Goal: Task Accomplishment & Management: Manage account settings

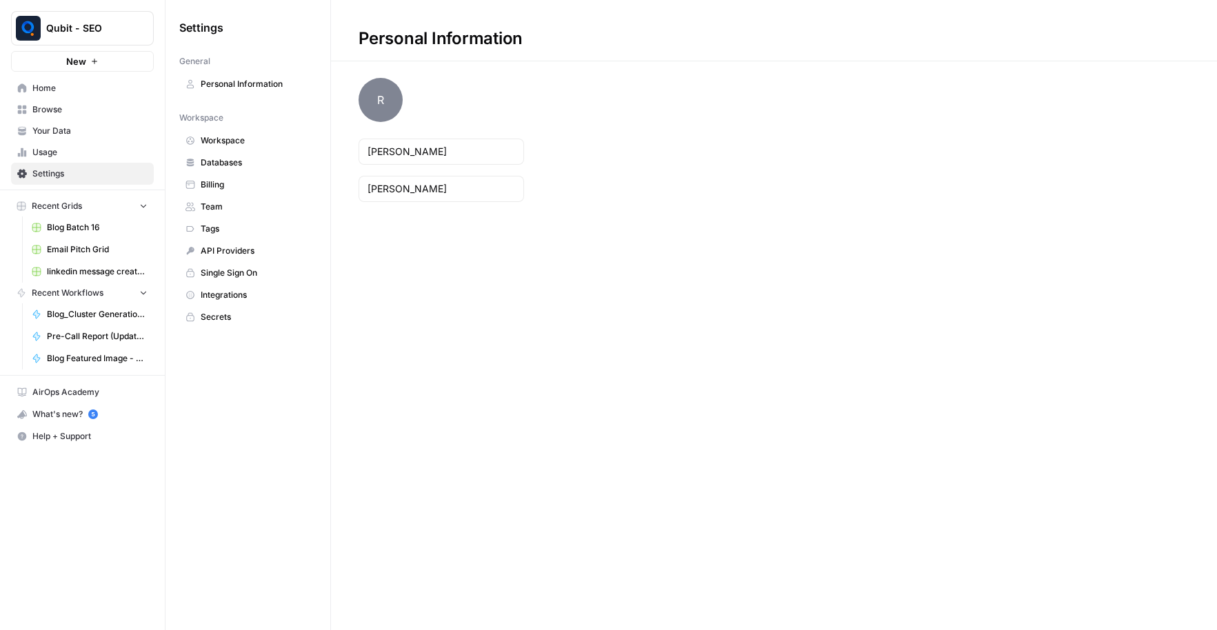
click at [261, 186] on span "Billing" at bounding box center [256, 185] width 110 height 12
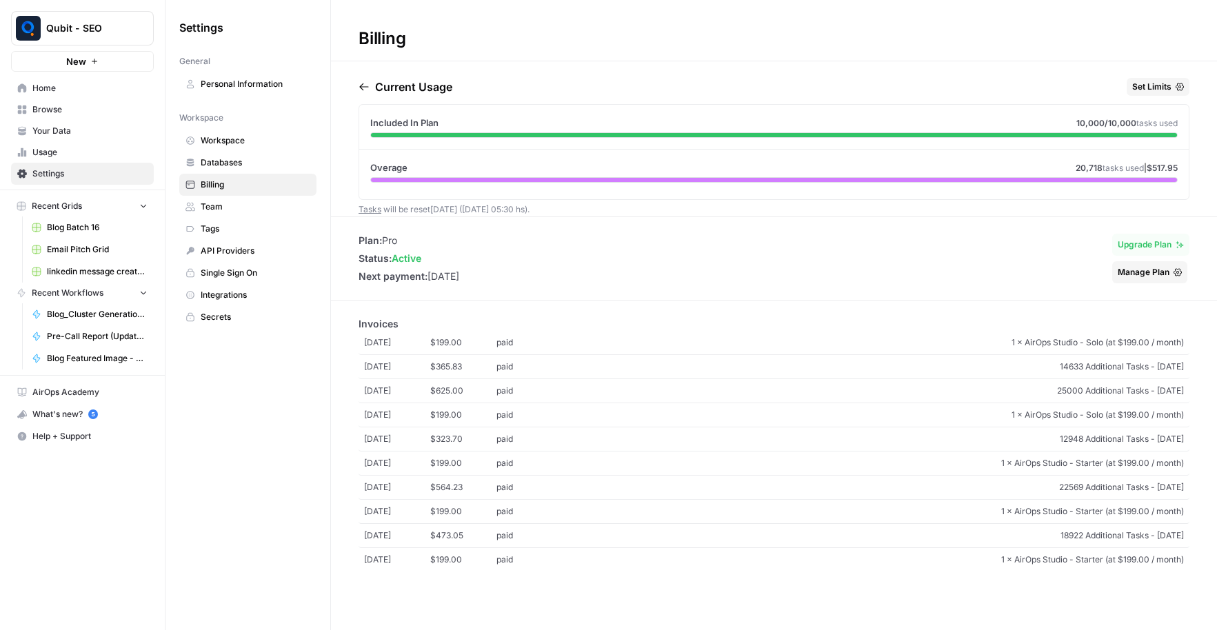
click at [85, 148] on span "Usage" at bounding box center [89, 152] width 115 height 12
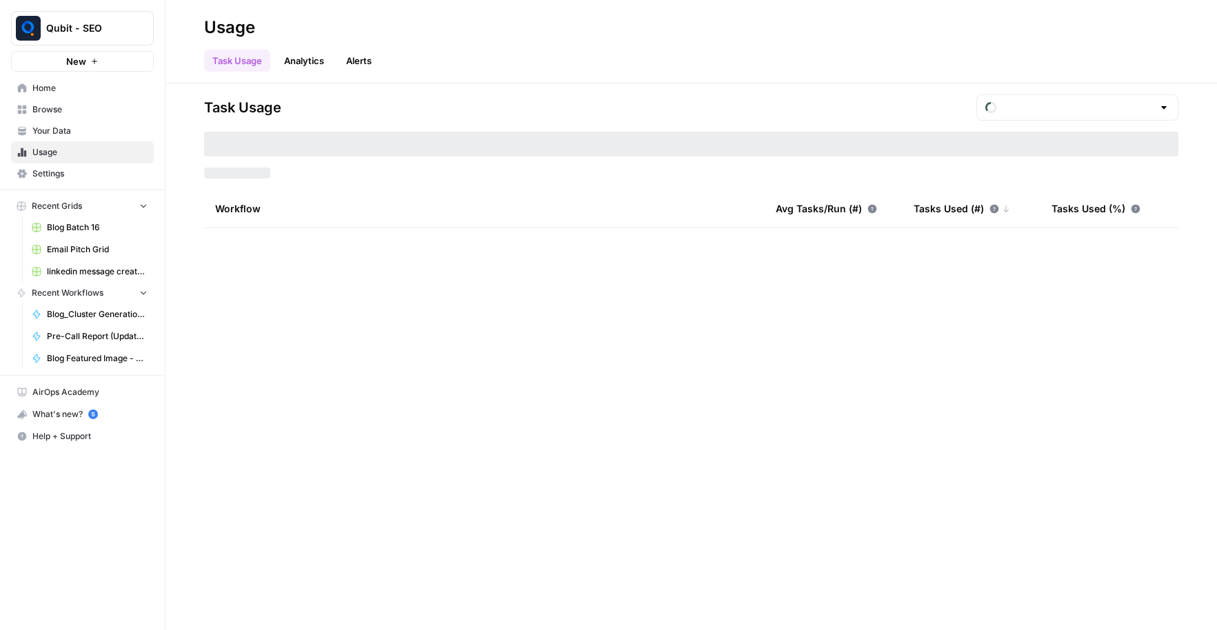
type input "August Overage"
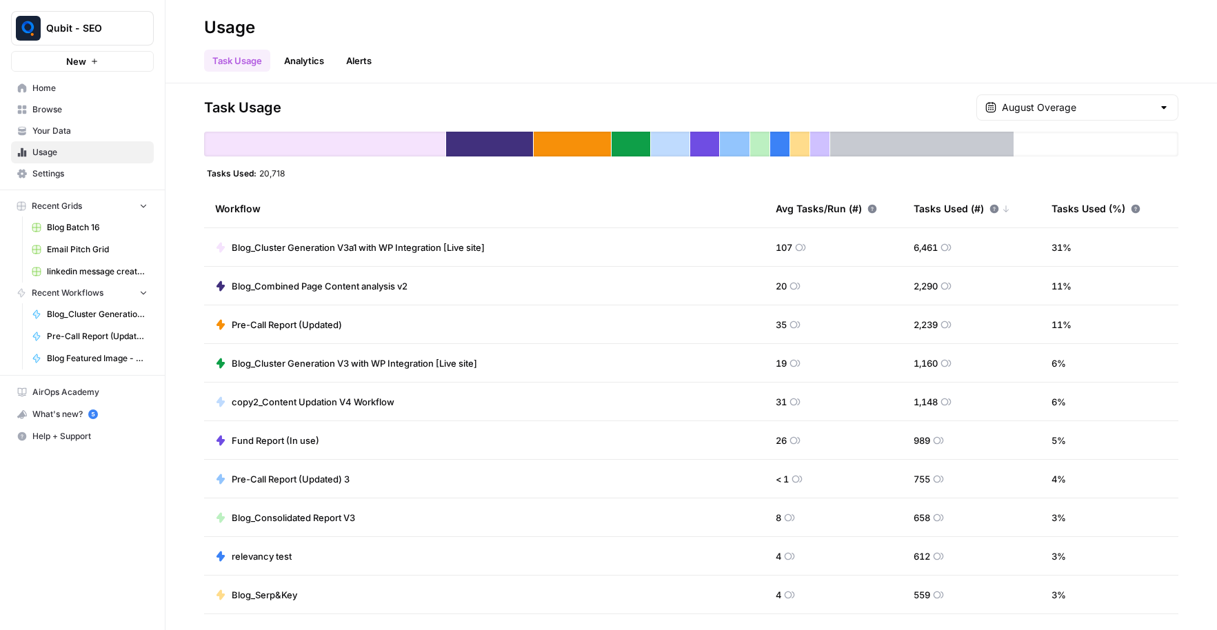
click at [428, 245] on span "Blog_Cluster Generation V3a1 with WP Integration [Live site]" at bounding box center [358, 248] width 253 height 14
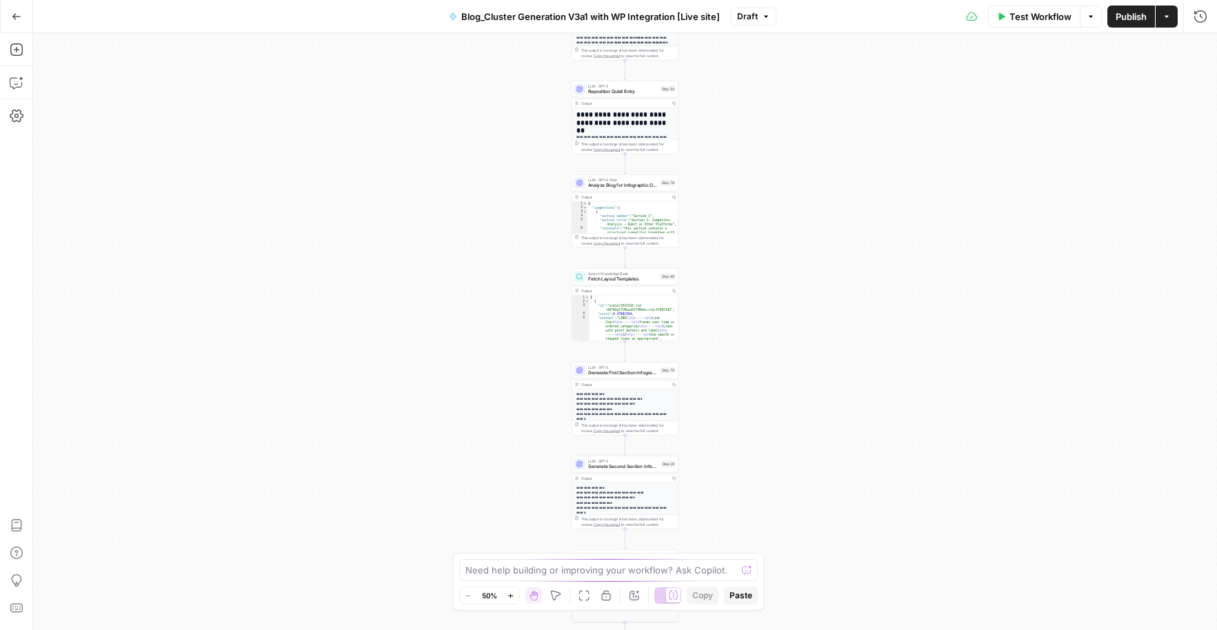
click at [514, 596] on icon "button" at bounding box center [511, 596] width 8 height 8
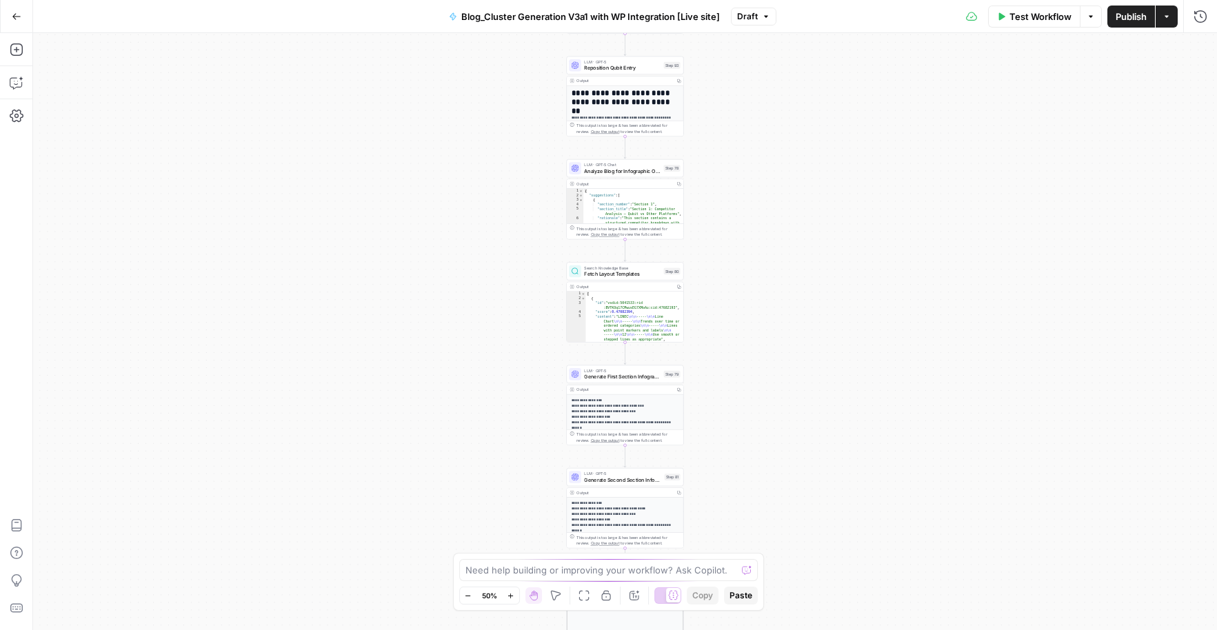
click at [514, 596] on icon "button" at bounding box center [511, 596] width 8 height 8
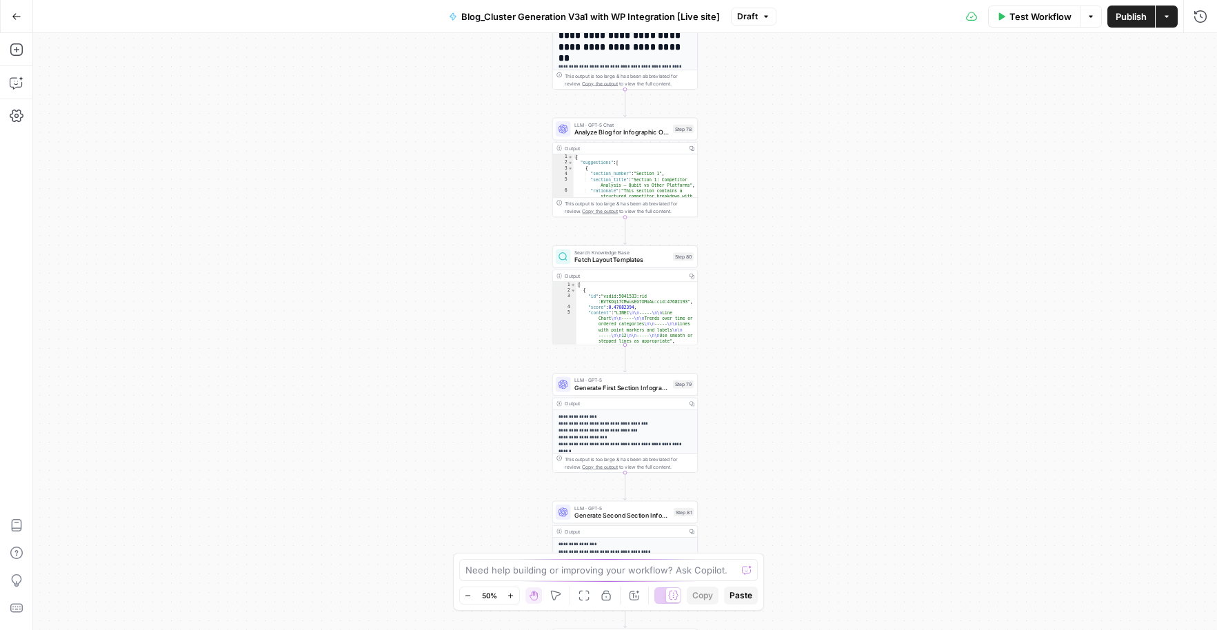
click at [514, 596] on icon "button" at bounding box center [511, 596] width 8 height 8
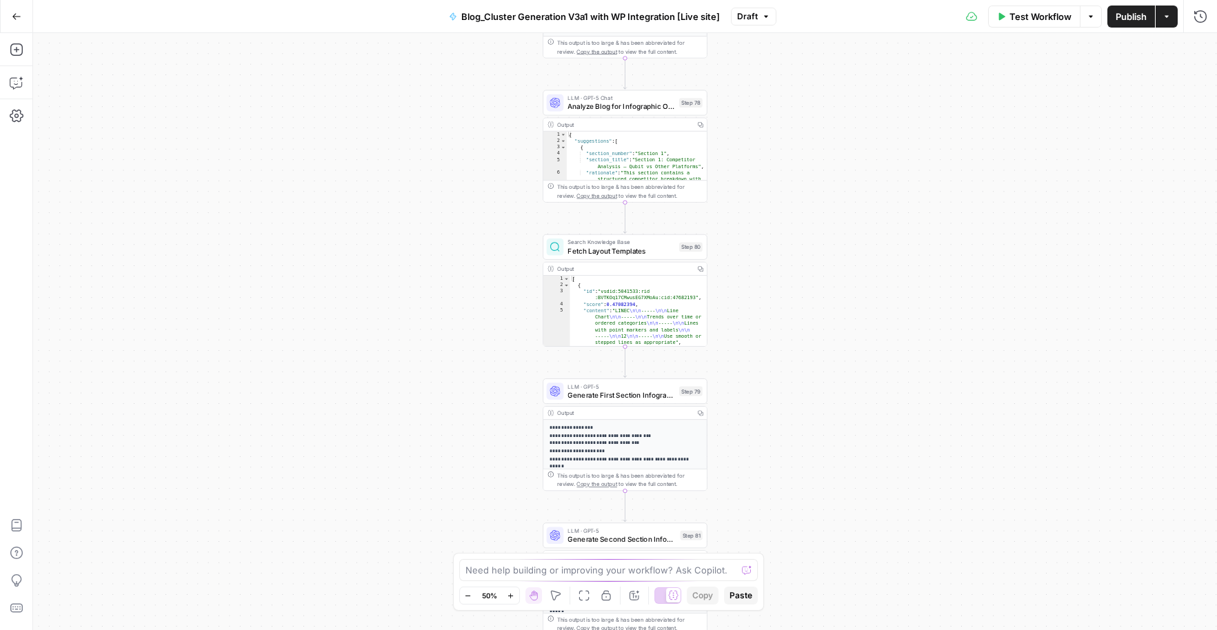
click at [514, 596] on icon "button" at bounding box center [511, 596] width 8 height 8
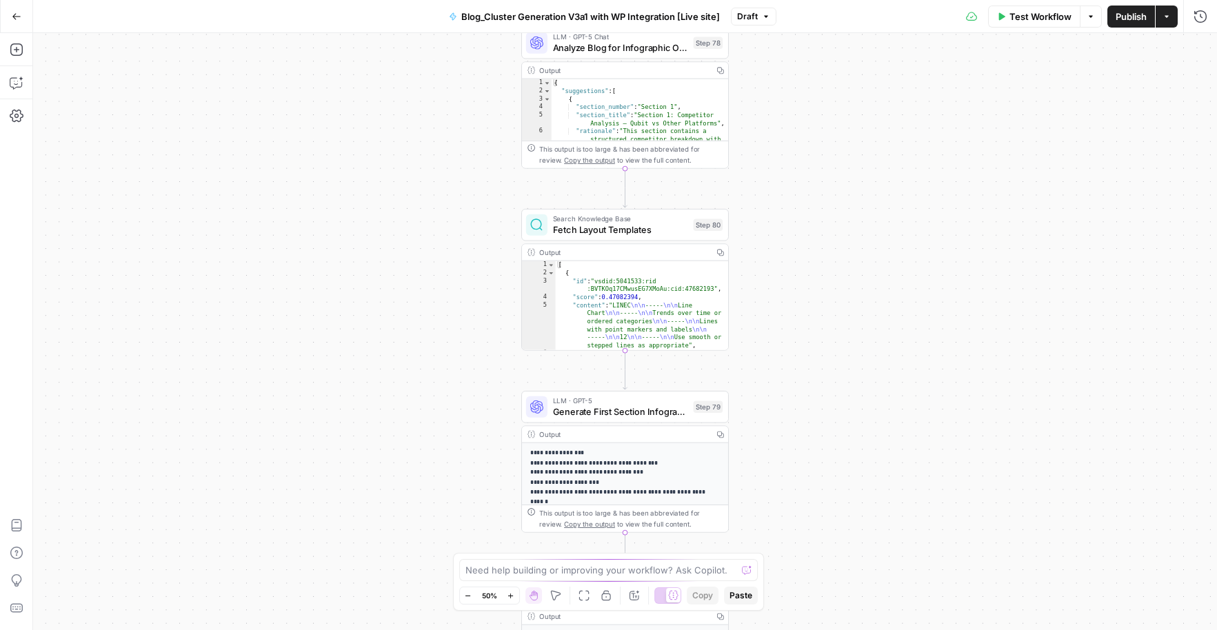
click at [514, 596] on icon "button" at bounding box center [511, 596] width 8 height 8
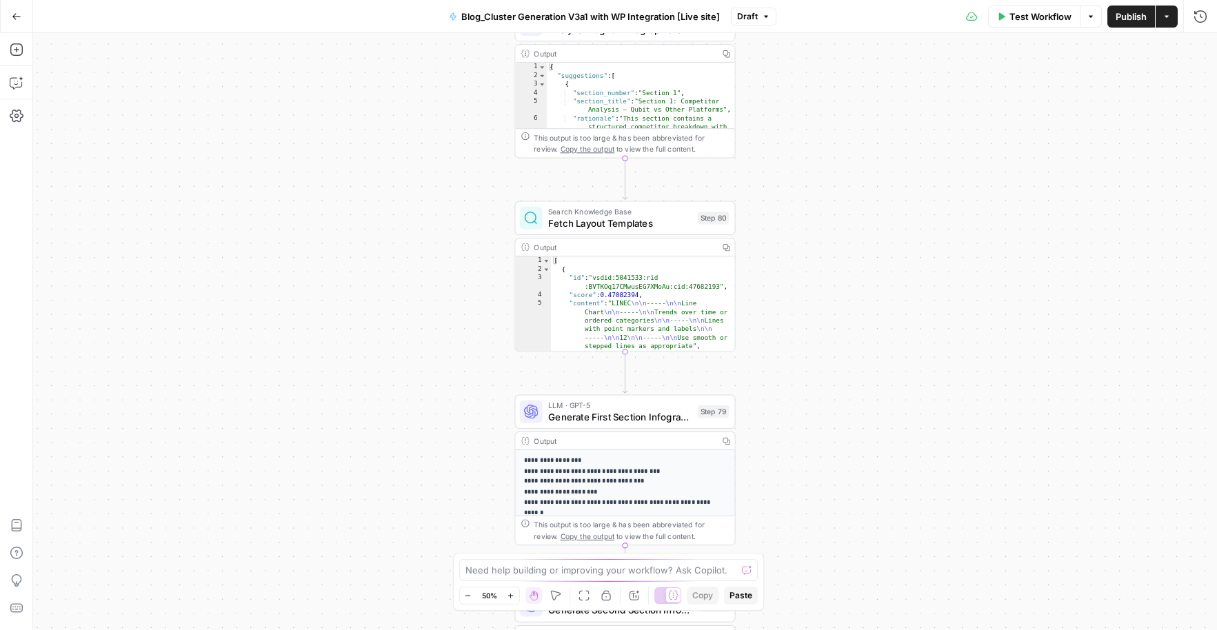
click at [514, 596] on icon "button" at bounding box center [511, 596] width 8 height 8
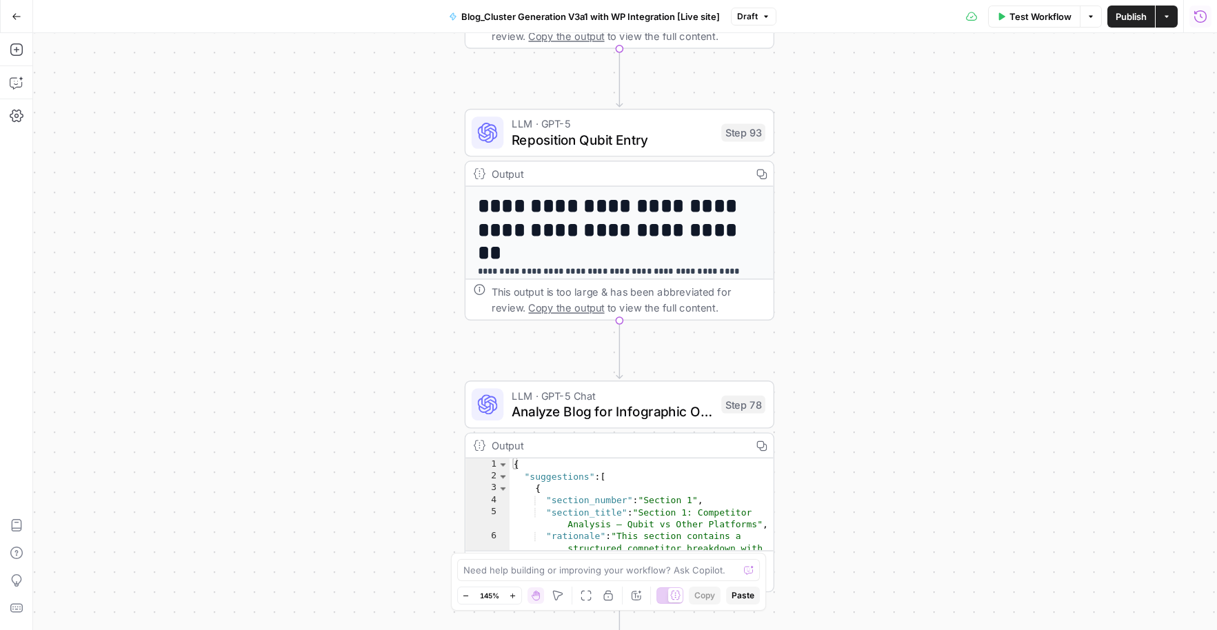
click at [1199, 26] on button "Run History" at bounding box center [1200, 17] width 22 height 22
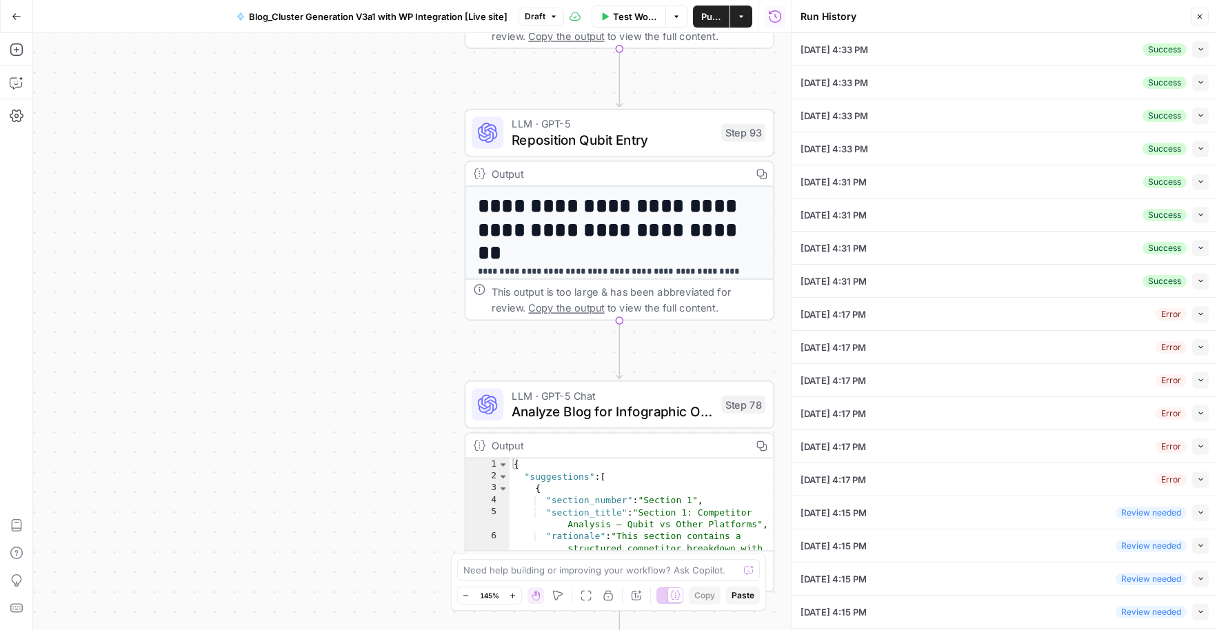
click at [1030, 46] on div "08/20/25 at 4:33 PM Success Collapse" at bounding box center [1004, 49] width 408 height 32
click at [1065, 76] on div "08/20/25 at 4:33 PM Success Collapse" at bounding box center [1004, 82] width 408 height 32
click at [1197, 84] on icon "button" at bounding box center [1201, 83] width 8 height 8
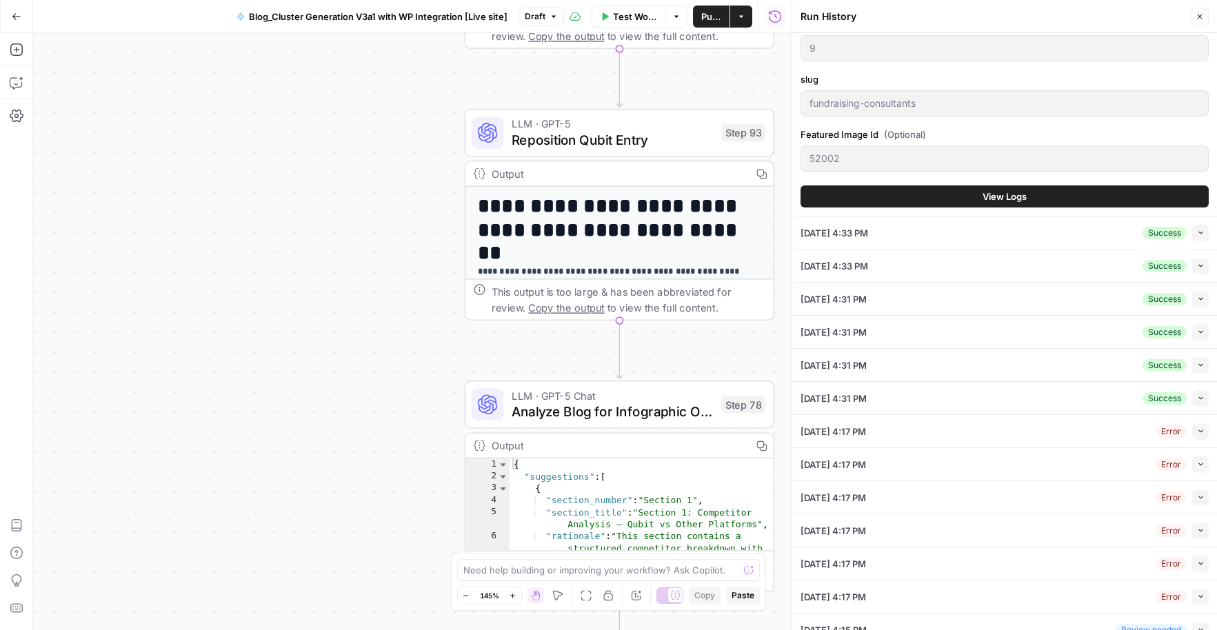
scroll to position [459, 0]
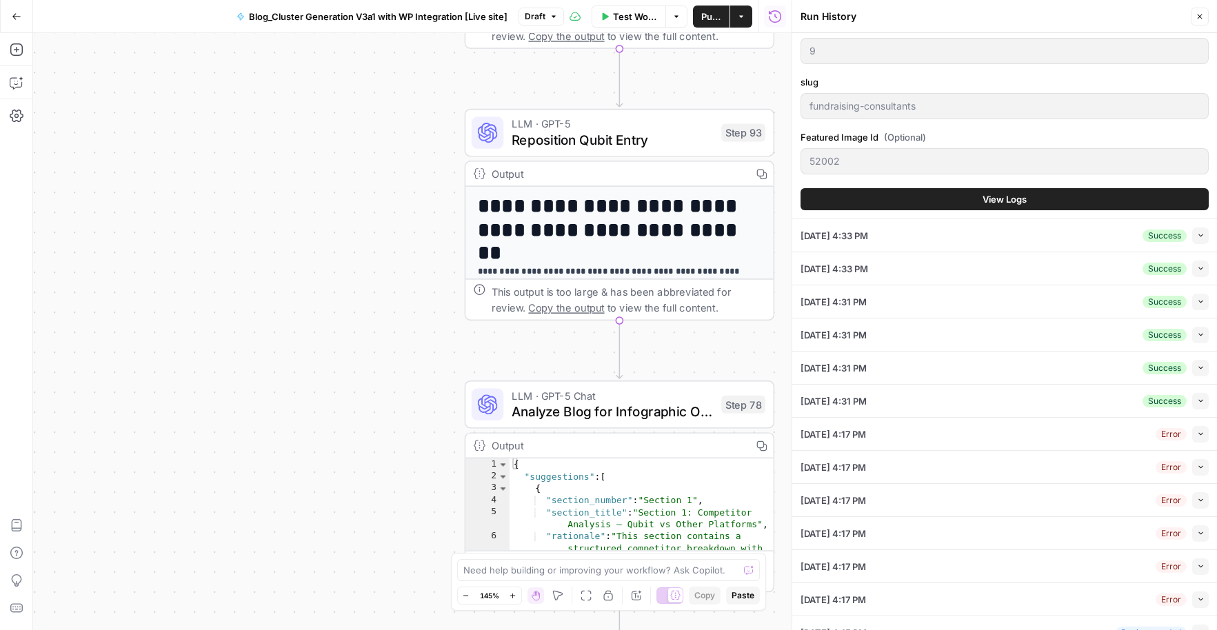
click at [1014, 198] on span "View Logs" at bounding box center [1004, 199] width 44 height 14
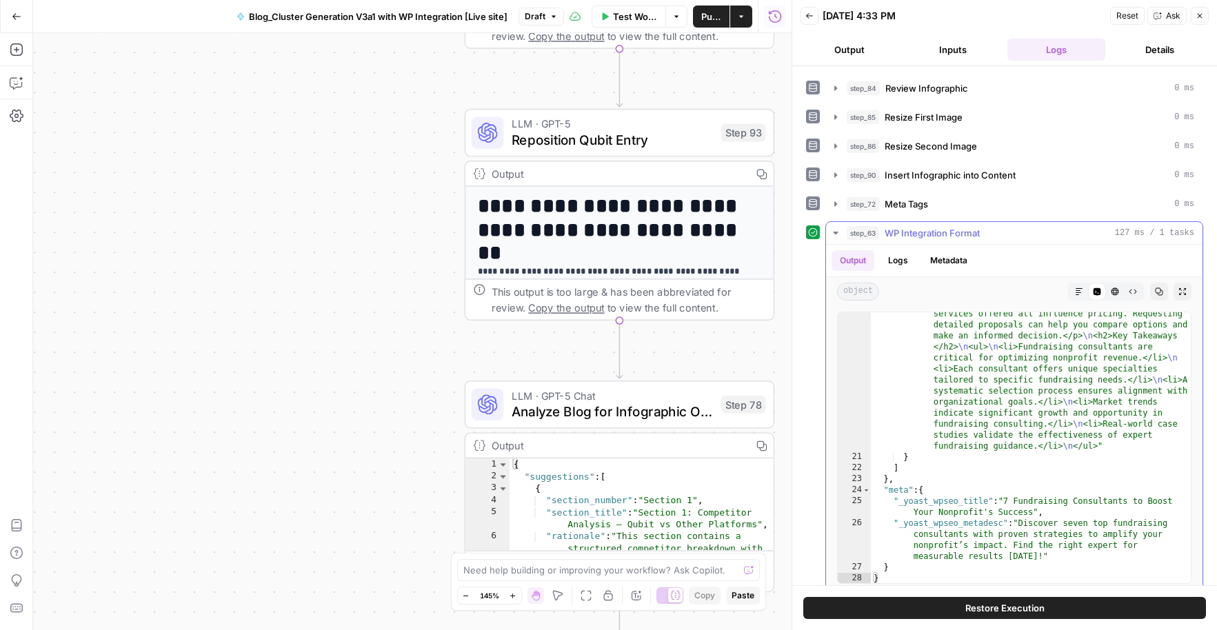
scroll to position [3699, 0]
click at [951, 226] on span "WP Integration Format" at bounding box center [931, 233] width 95 height 14
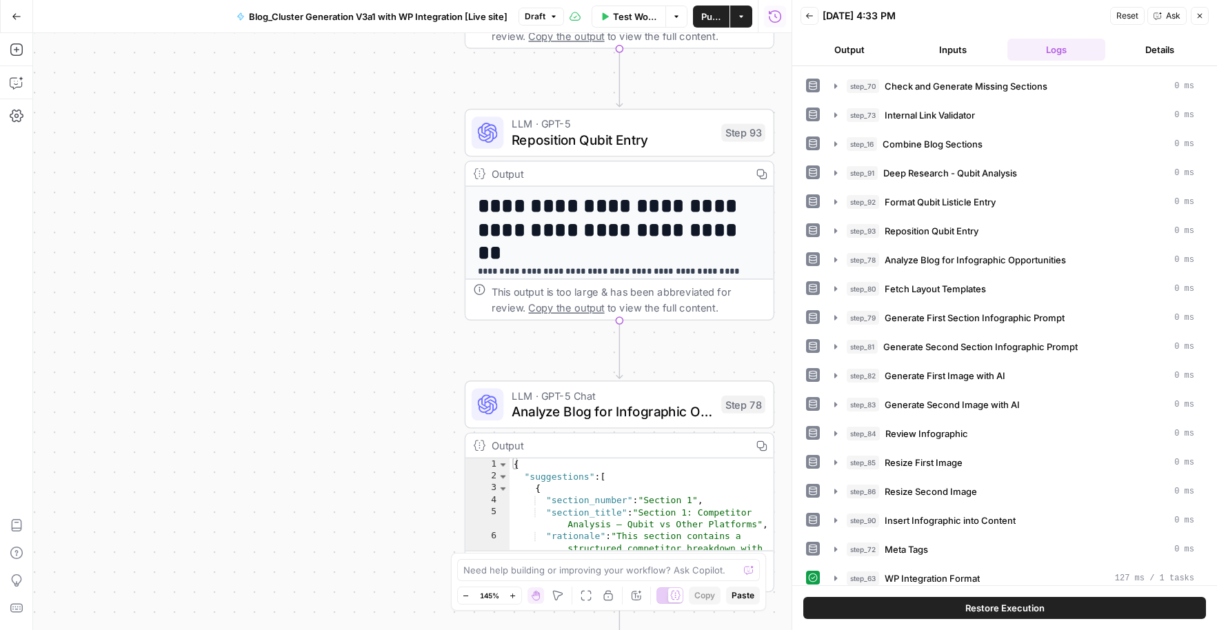
click at [804, 9] on button "Back" at bounding box center [809, 16] width 18 height 18
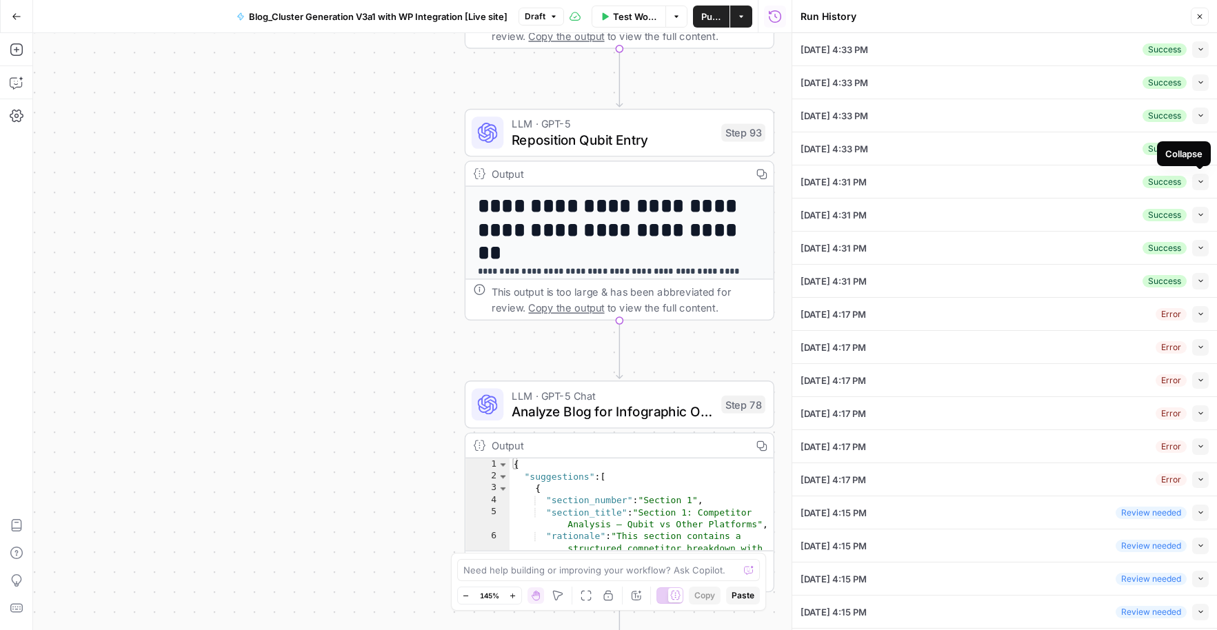
click at [1198, 182] on icon "button" at bounding box center [1201, 182] width 8 height 8
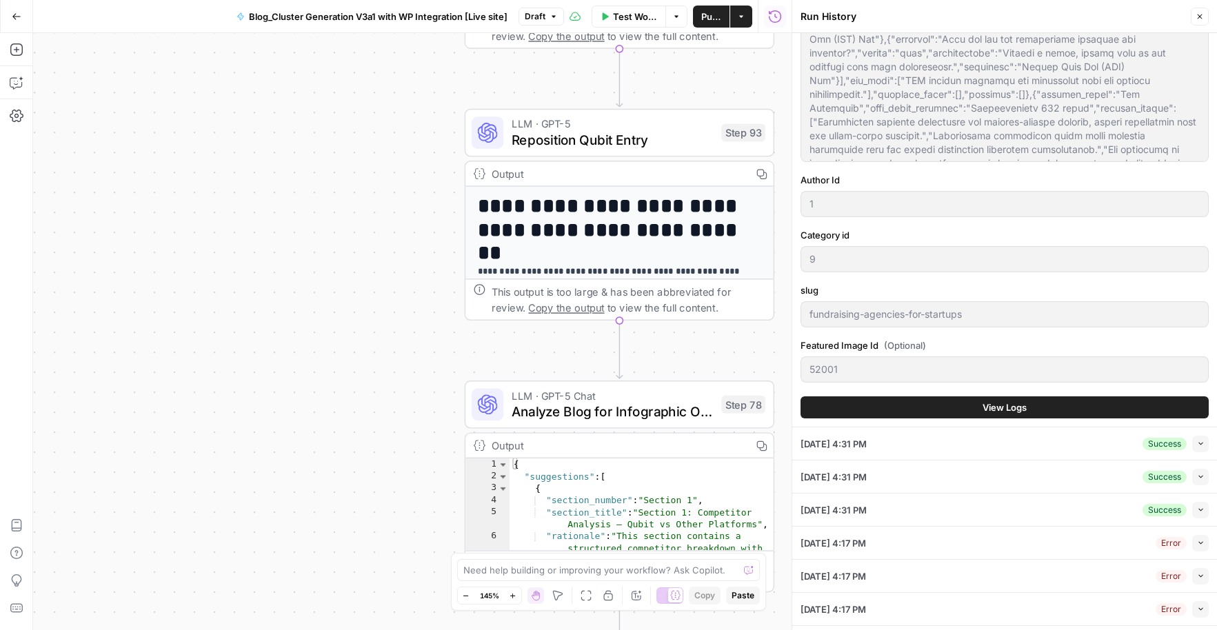
scroll to position [397, 0]
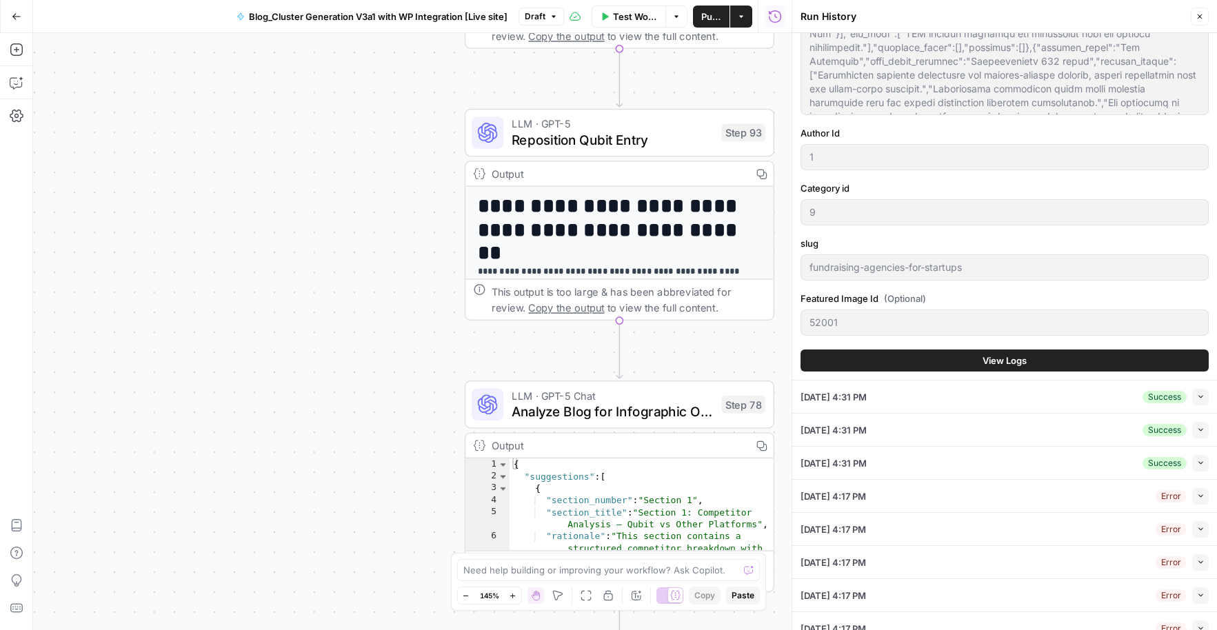
click at [1015, 358] on span "View Logs" at bounding box center [1004, 361] width 44 height 14
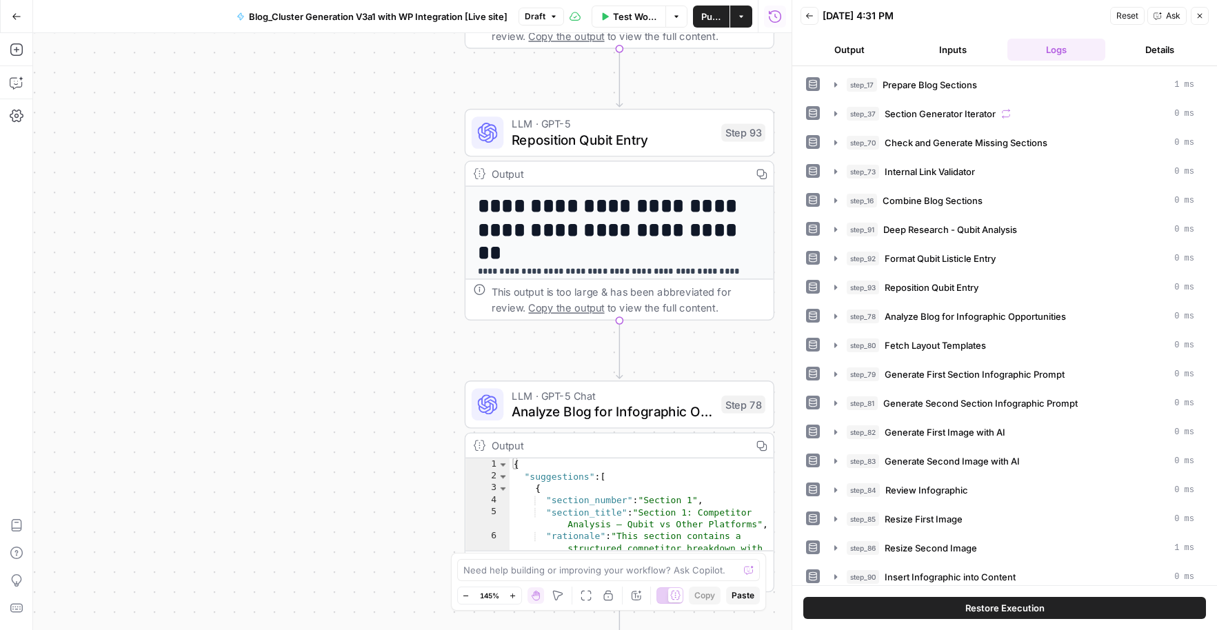
scroll to position [430, 0]
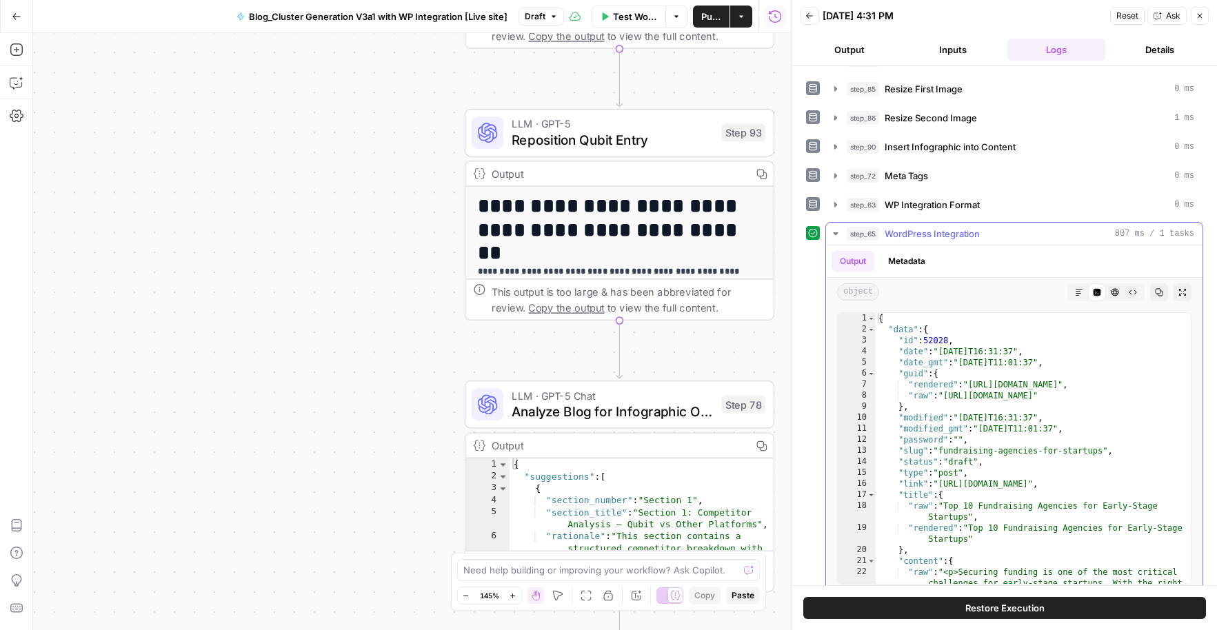
click at [922, 227] on span "WordPress Integration" at bounding box center [931, 234] width 95 height 14
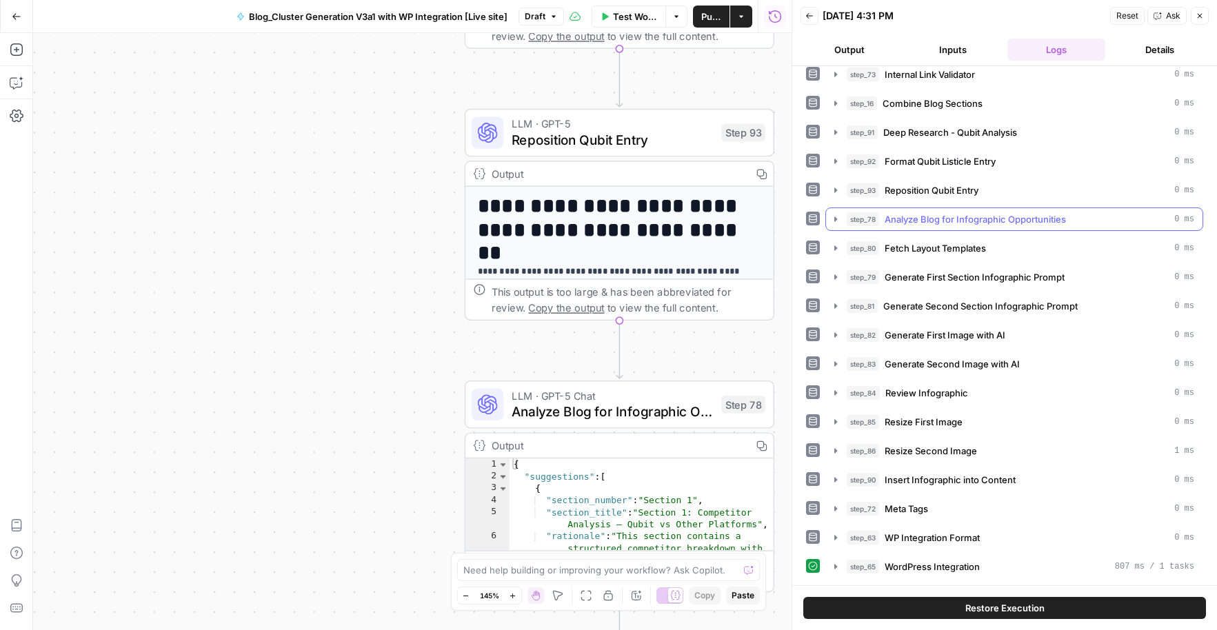
scroll to position [85, 0]
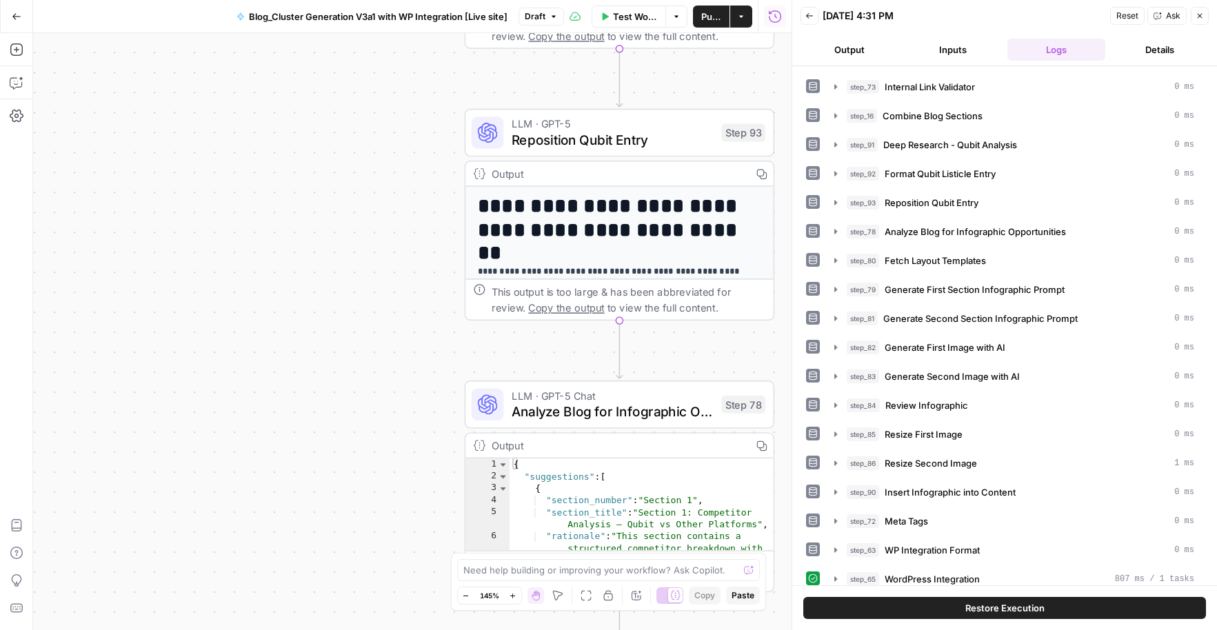
click at [856, 54] on button "Output" at bounding box center [849, 50] width 98 height 22
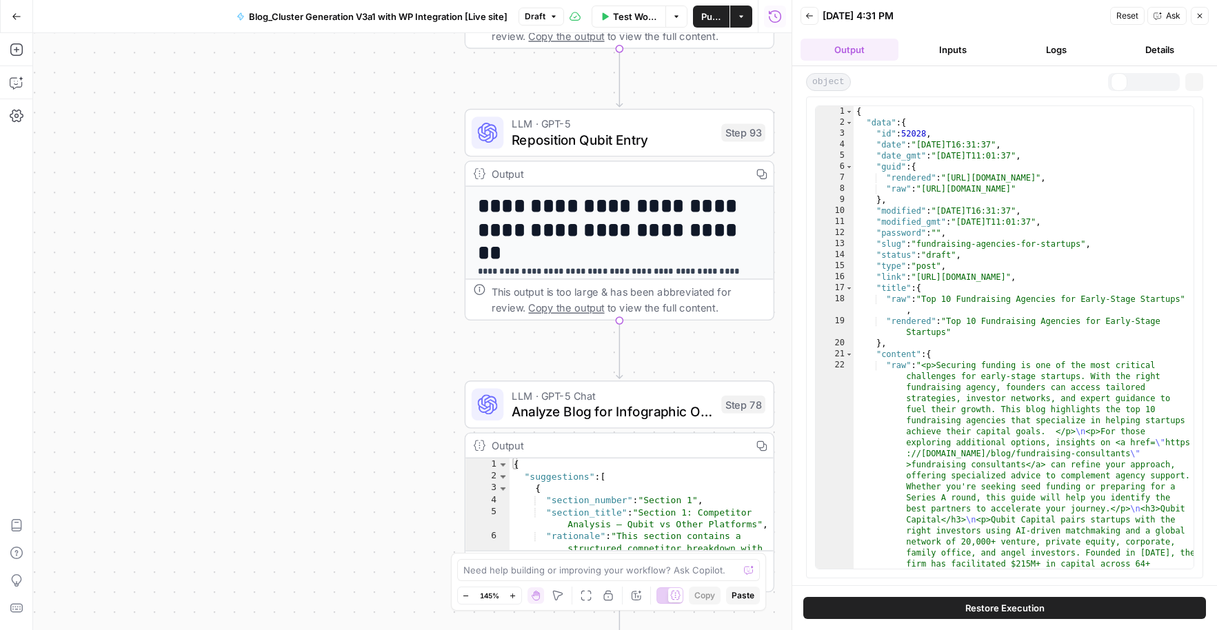
scroll to position [0, 0]
click at [805, 14] on icon "button" at bounding box center [809, 16] width 8 height 8
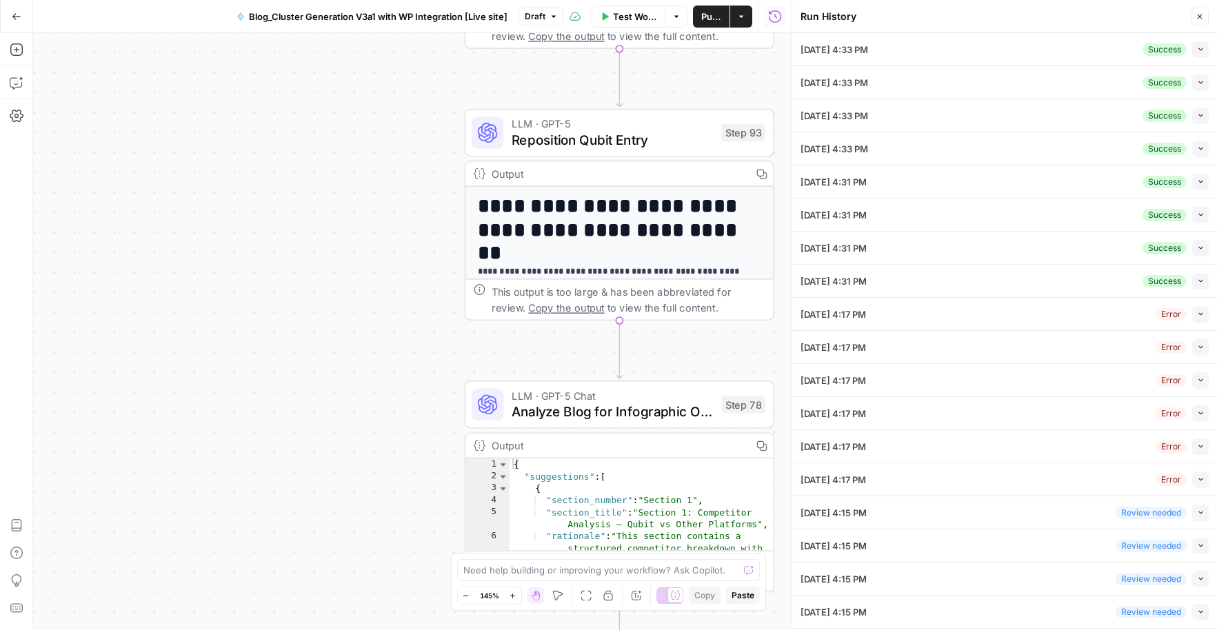
click at [1016, 56] on div "08/20/25 at 4:33 PM Success Collapse" at bounding box center [1004, 49] width 408 height 32
click at [1199, 50] on icon "button" at bounding box center [1201, 49] width 8 height 8
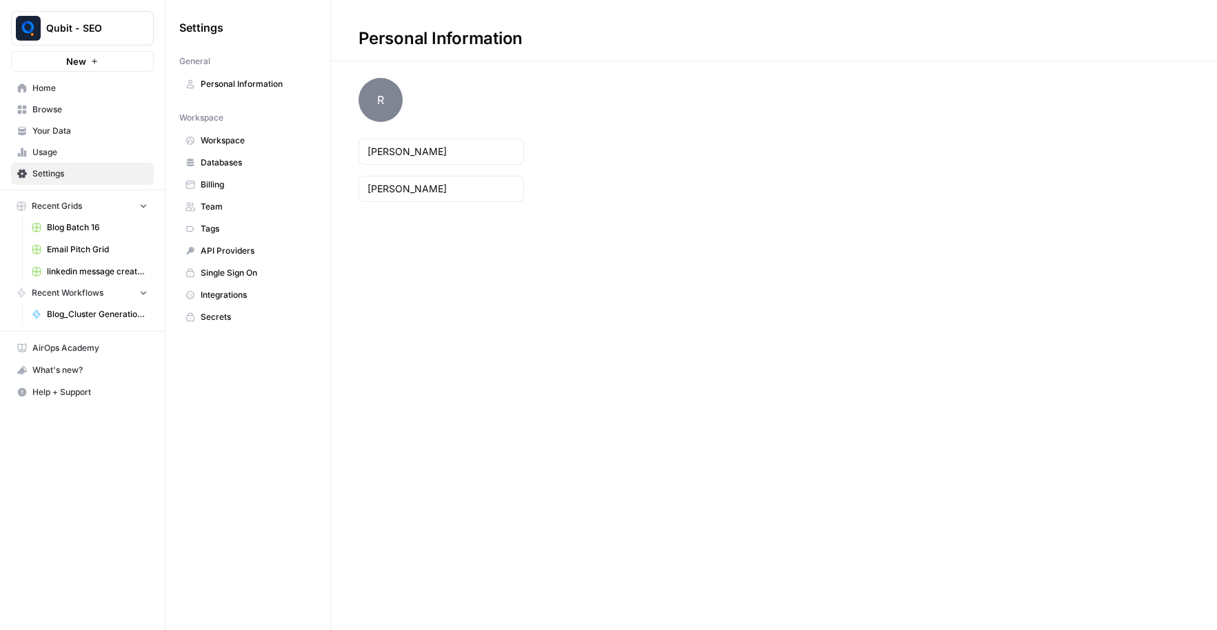
click at [246, 185] on span "Billing" at bounding box center [256, 185] width 110 height 12
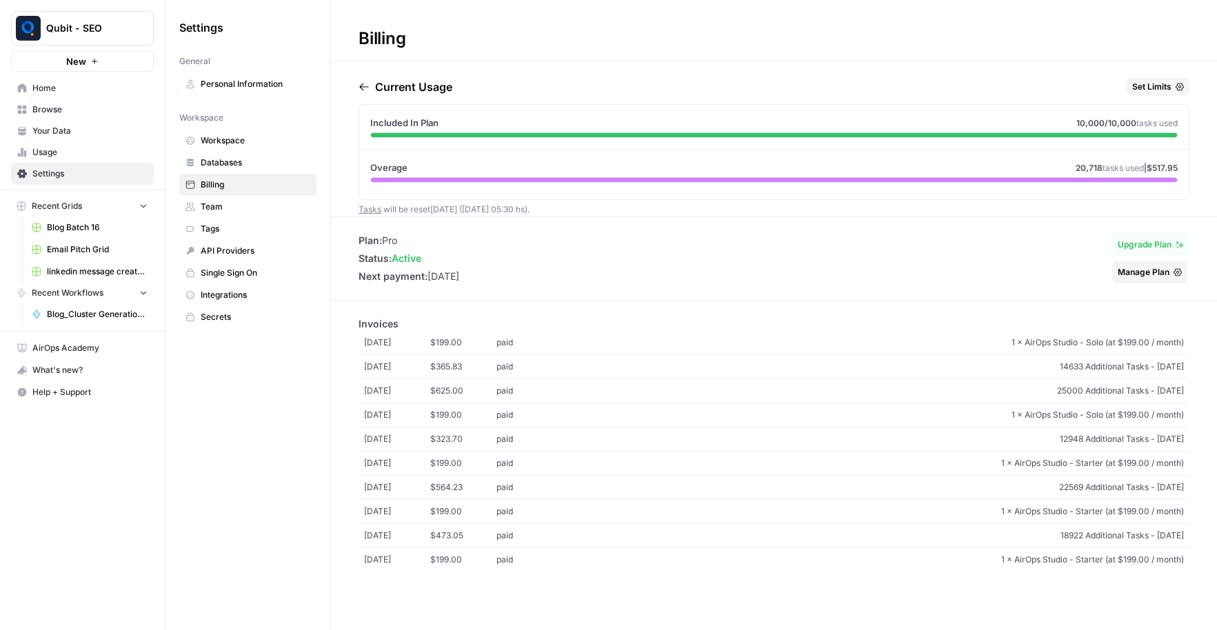
click at [1157, 88] on span "Set Limits" at bounding box center [1151, 87] width 39 height 12
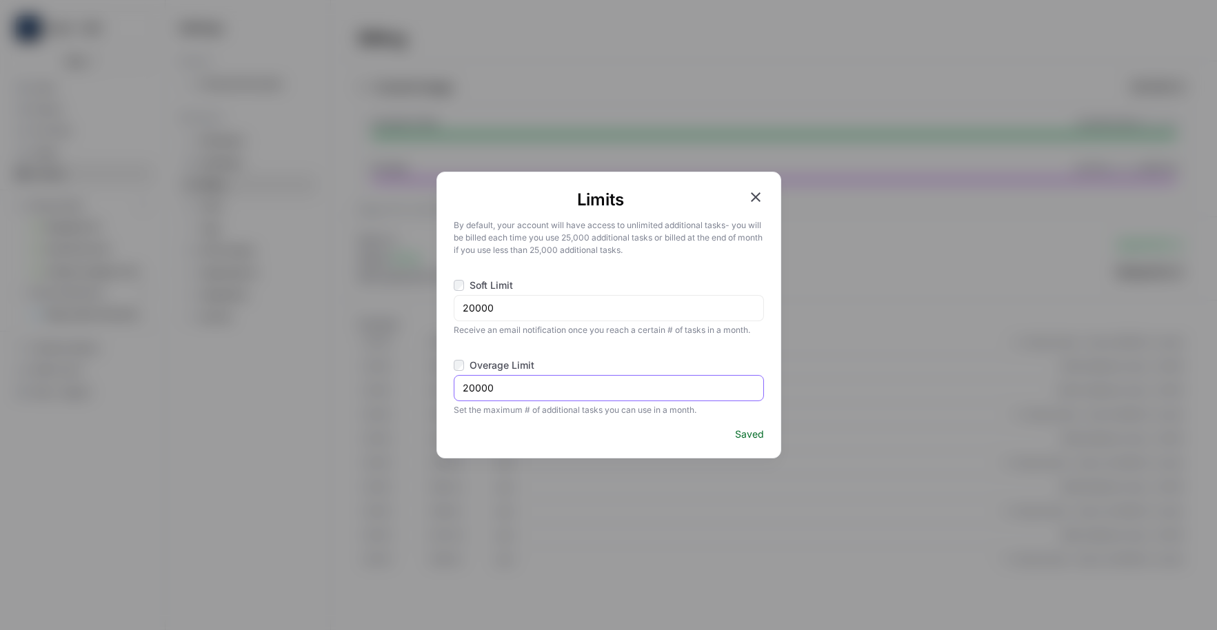
click at [526, 385] on input "20000" at bounding box center [609, 388] width 292 height 14
type input "25000"
click at [527, 313] on input "20000" at bounding box center [609, 308] width 292 height 14
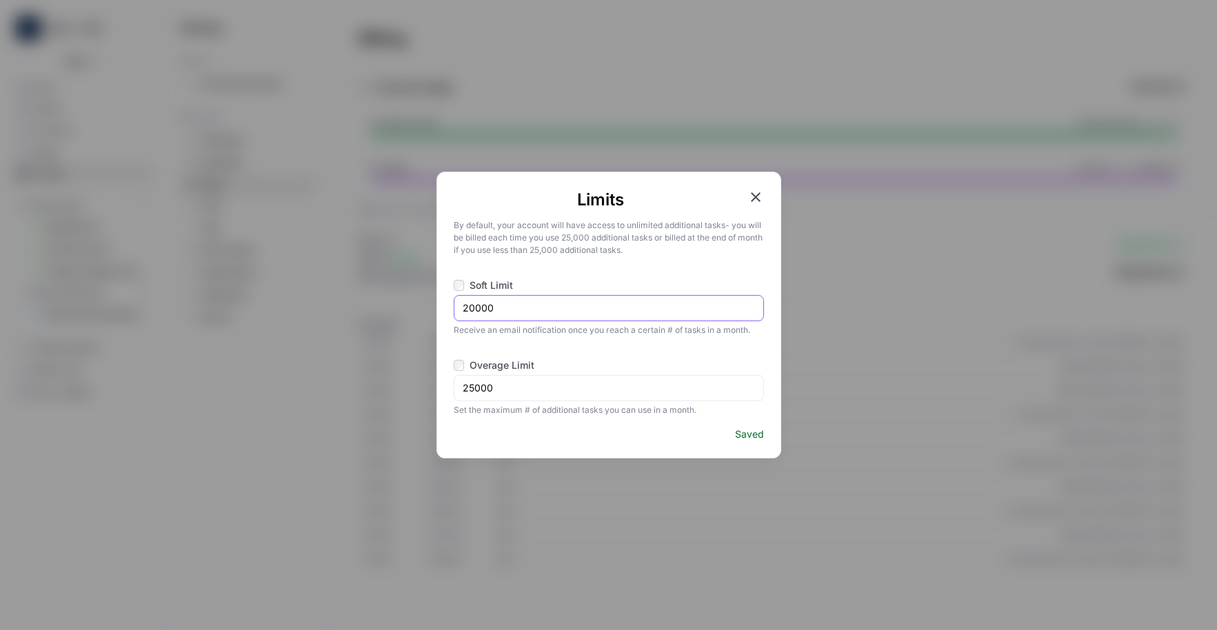
click at [527, 313] on input "20000" at bounding box center [609, 308] width 292 height 14
type input "25000"
click at [754, 197] on icon "button" at bounding box center [756, 197] width 10 height 10
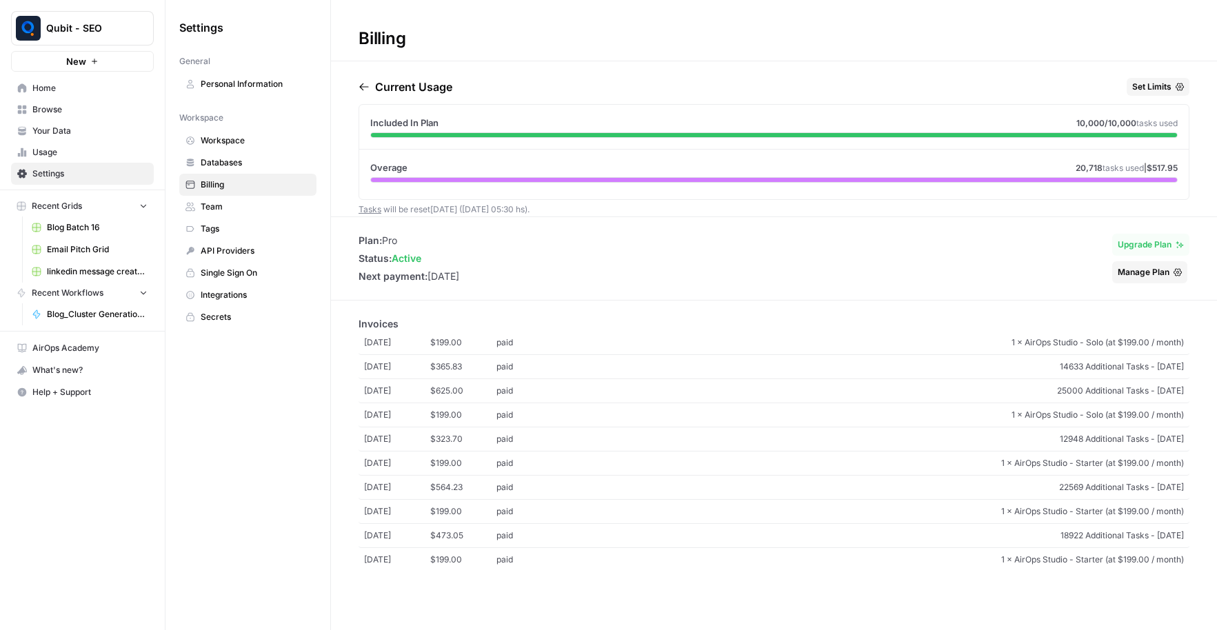
click at [94, 148] on span "Usage" at bounding box center [89, 152] width 115 height 12
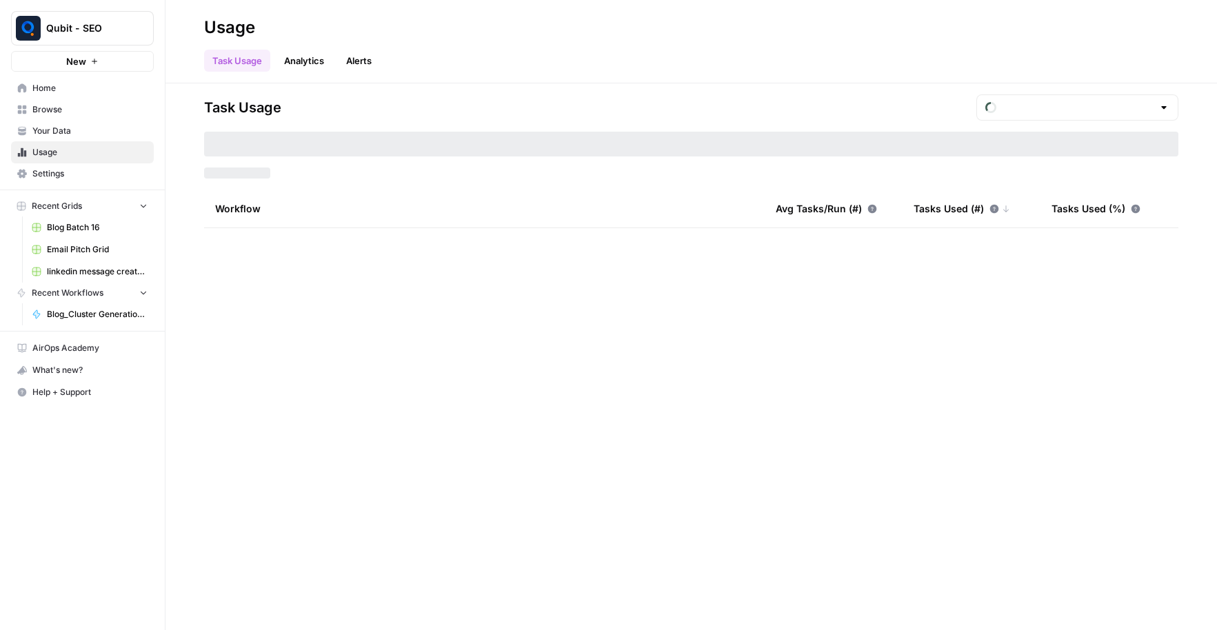
type input "August Overage"
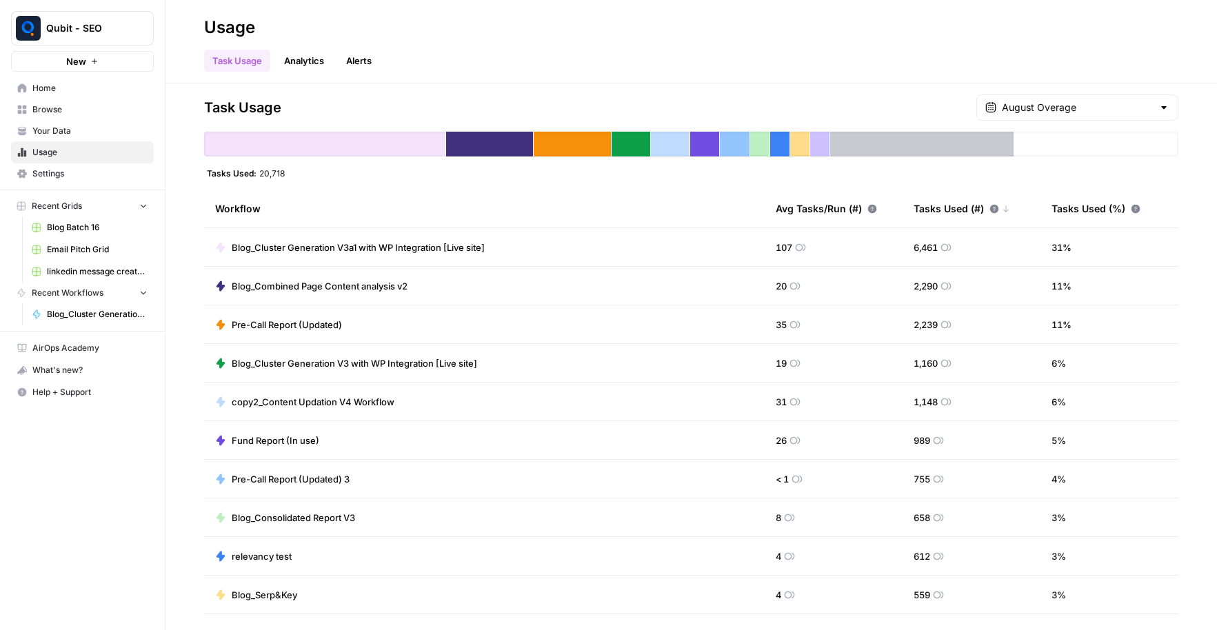
click at [777, 250] on span "107" at bounding box center [783, 248] width 17 height 14
click at [592, 63] on div "Task Usage Analytics Alerts" at bounding box center [691, 55] width 974 height 33
click at [496, 190] on div "Workflow" at bounding box center [484, 209] width 538 height 38
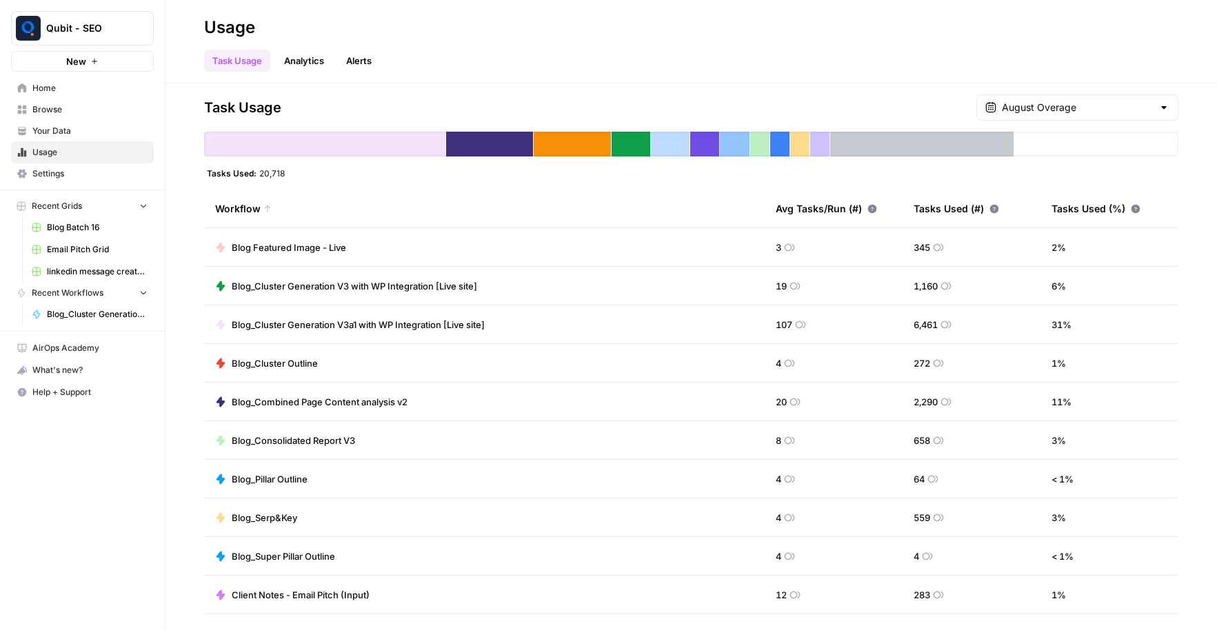
click at [281, 204] on div "Workflow" at bounding box center [484, 209] width 538 height 38
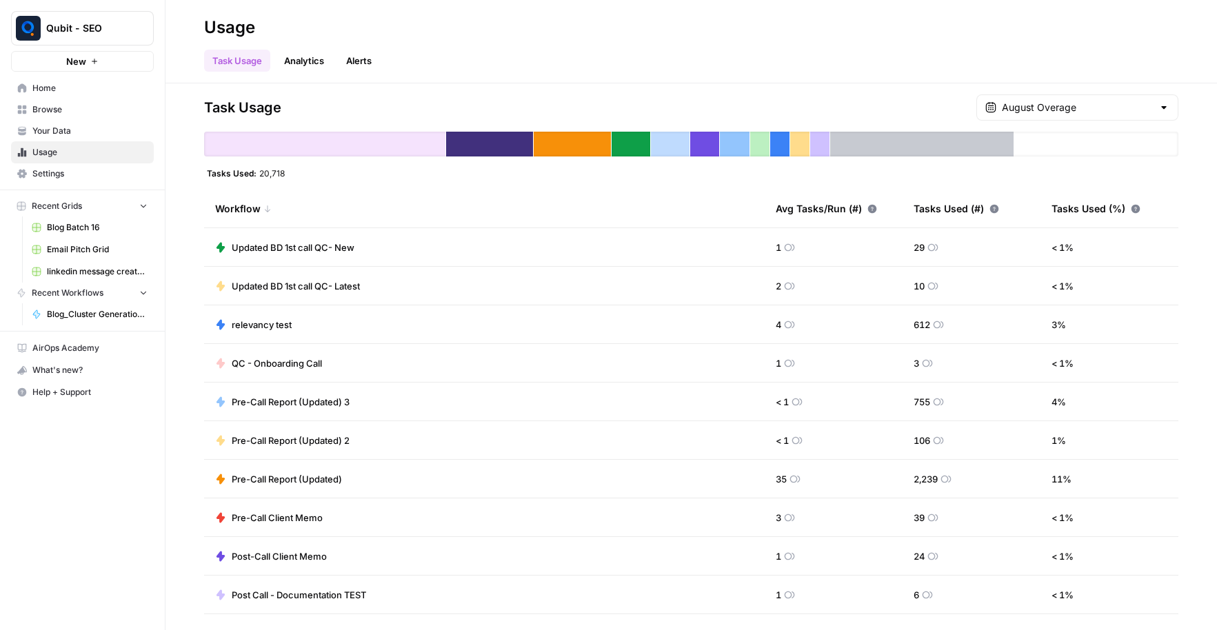
click at [835, 206] on div "Avg Tasks/Run (#)" at bounding box center [825, 209] width 101 height 38
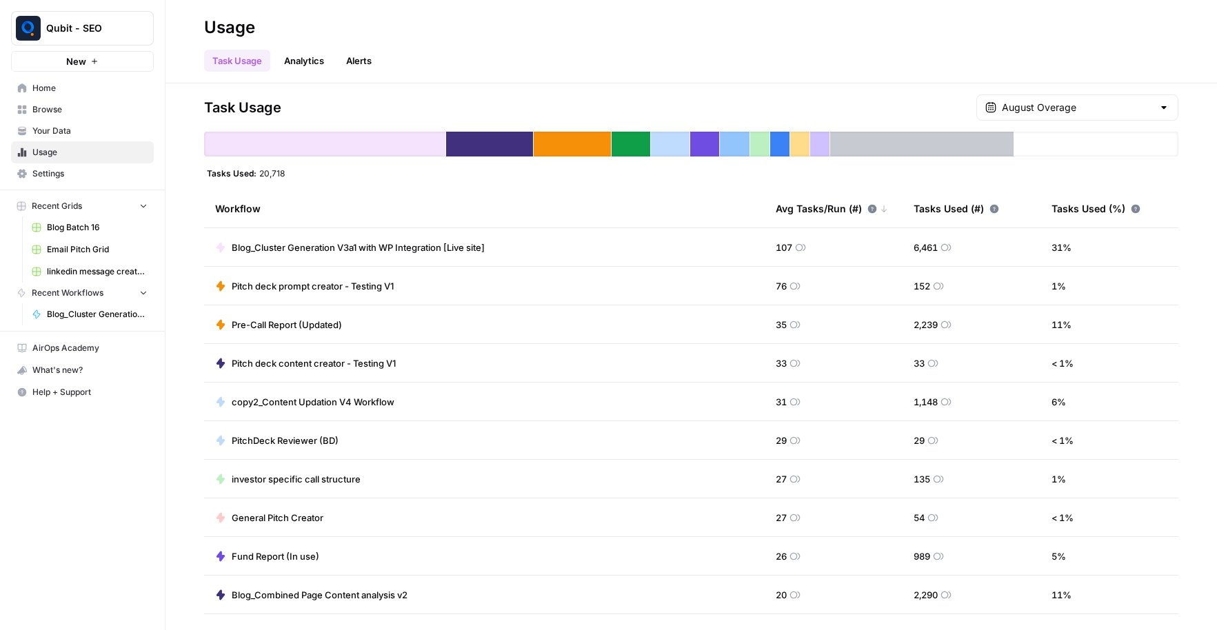
click at [950, 207] on div "Tasks Used (#)" at bounding box center [955, 209] width 85 height 38
click at [47, 85] on span "Home" at bounding box center [89, 88] width 115 height 12
